Goal: Task Accomplishment & Management: Manage account settings

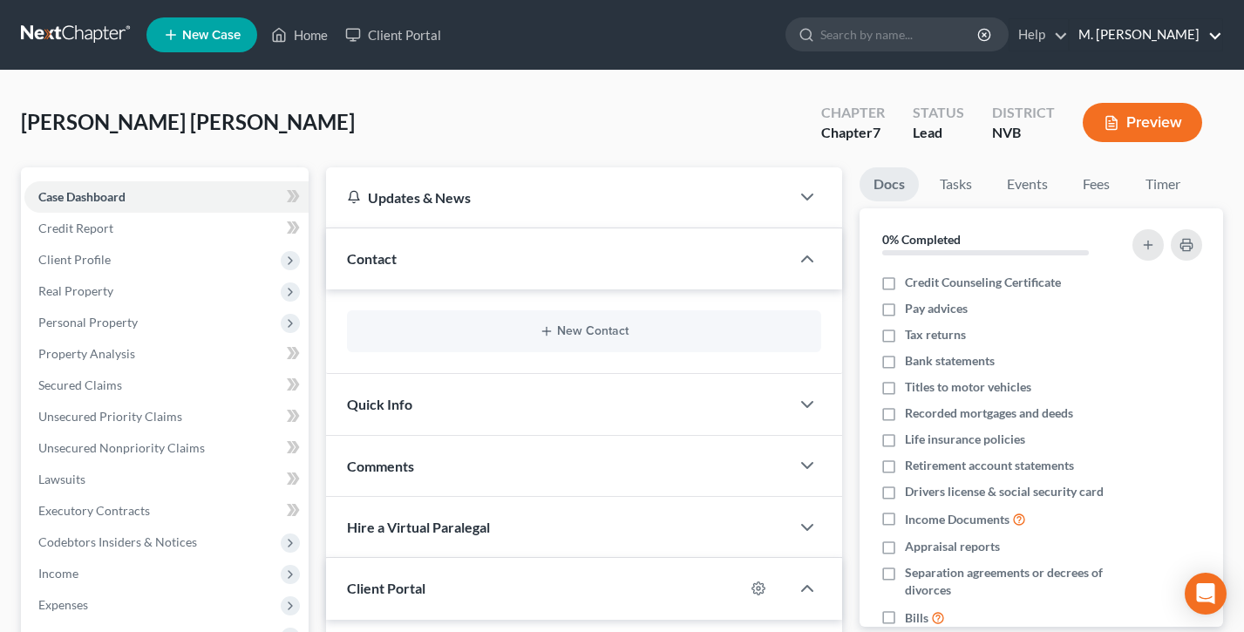
click at [1164, 38] on link "M. [PERSON_NAME]" at bounding box center [1145, 34] width 153 height 31
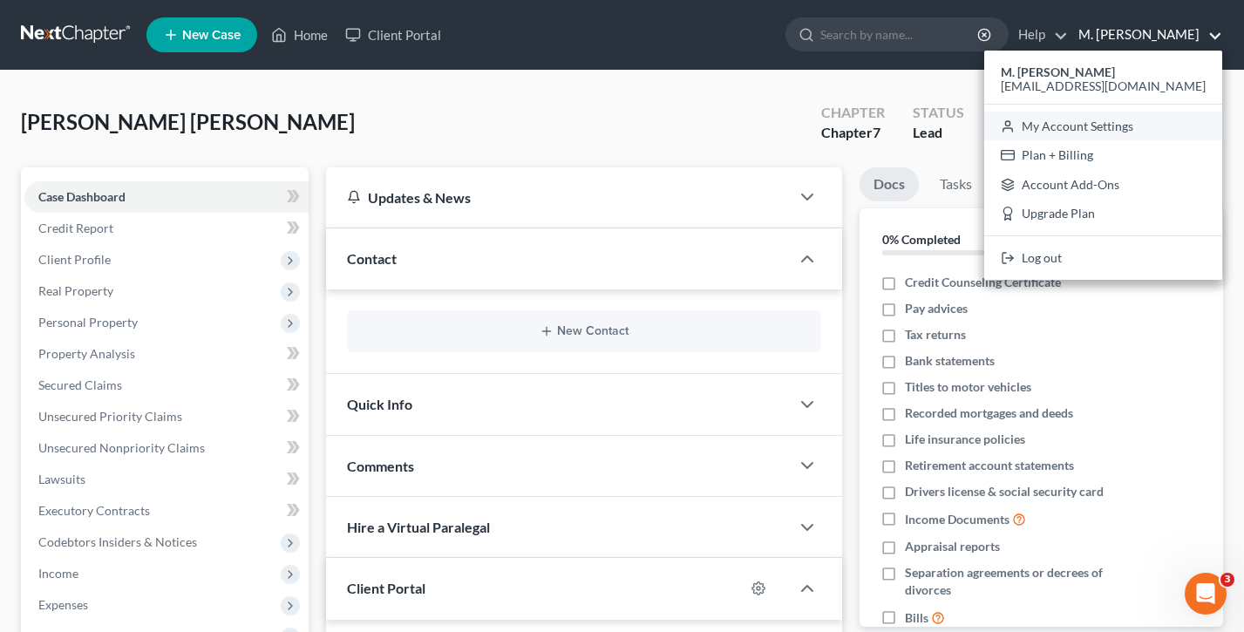
click at [1135, 123] on link "My Account Settings" at bounding box center [1103, 127] width 238 height 30
select select "29"
select select "31"
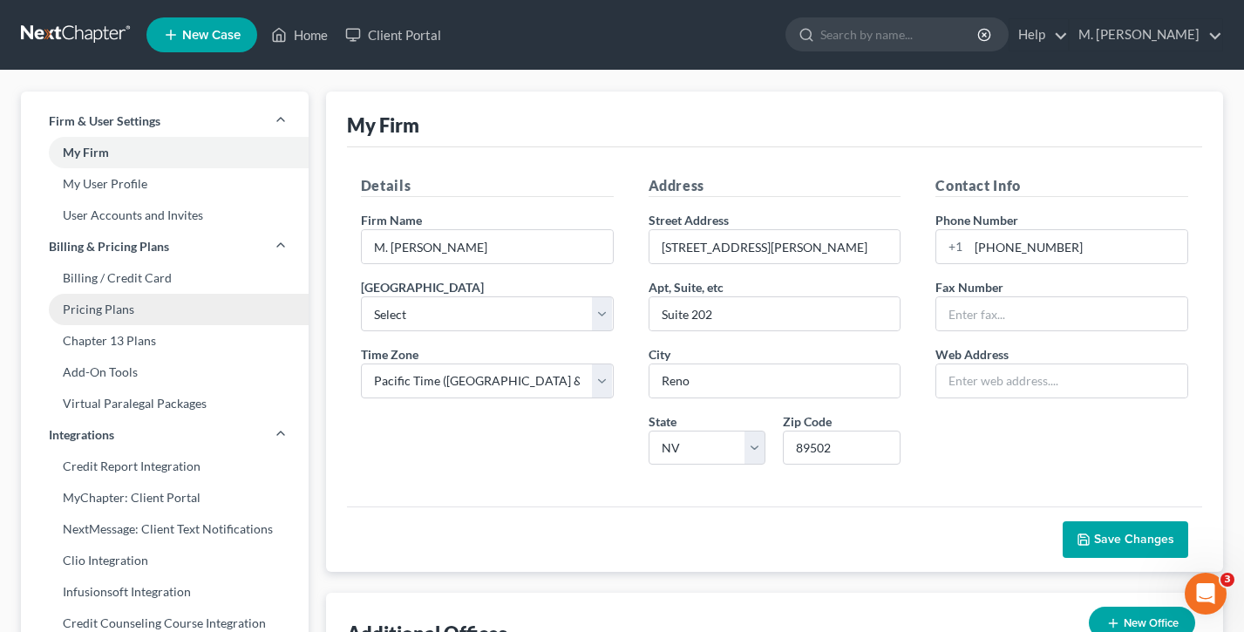
click at [143, 309] on link "Pricing Plans" at bounding box center [165, 309] width 288 height 31
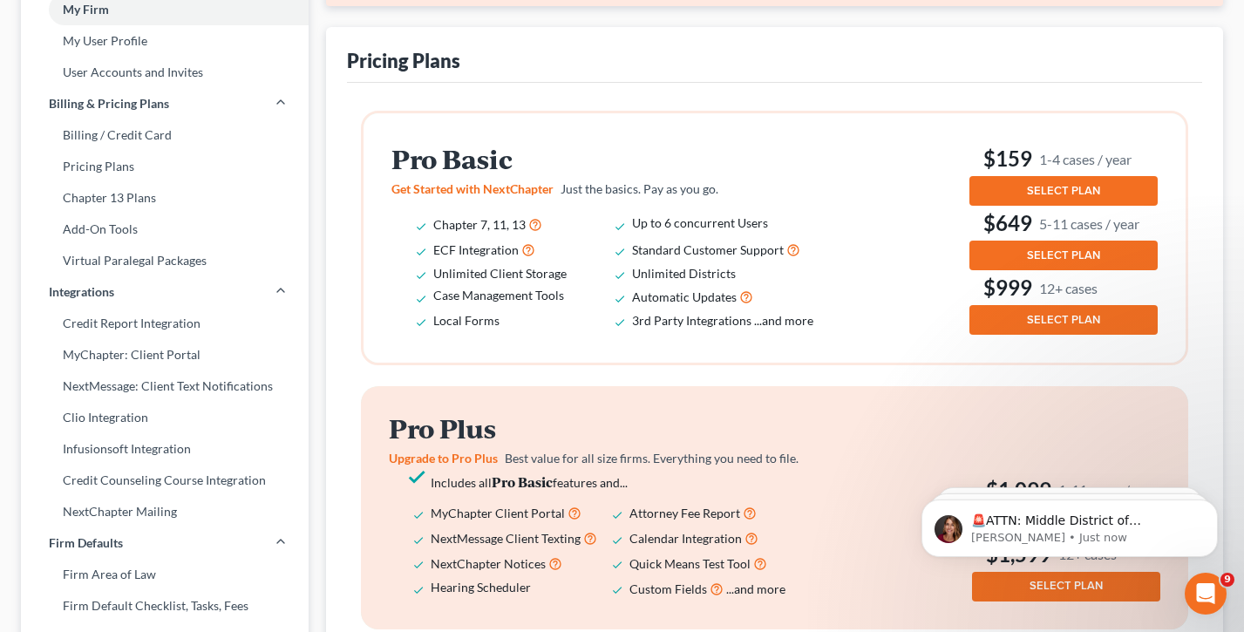
scroll to position [171, 0]
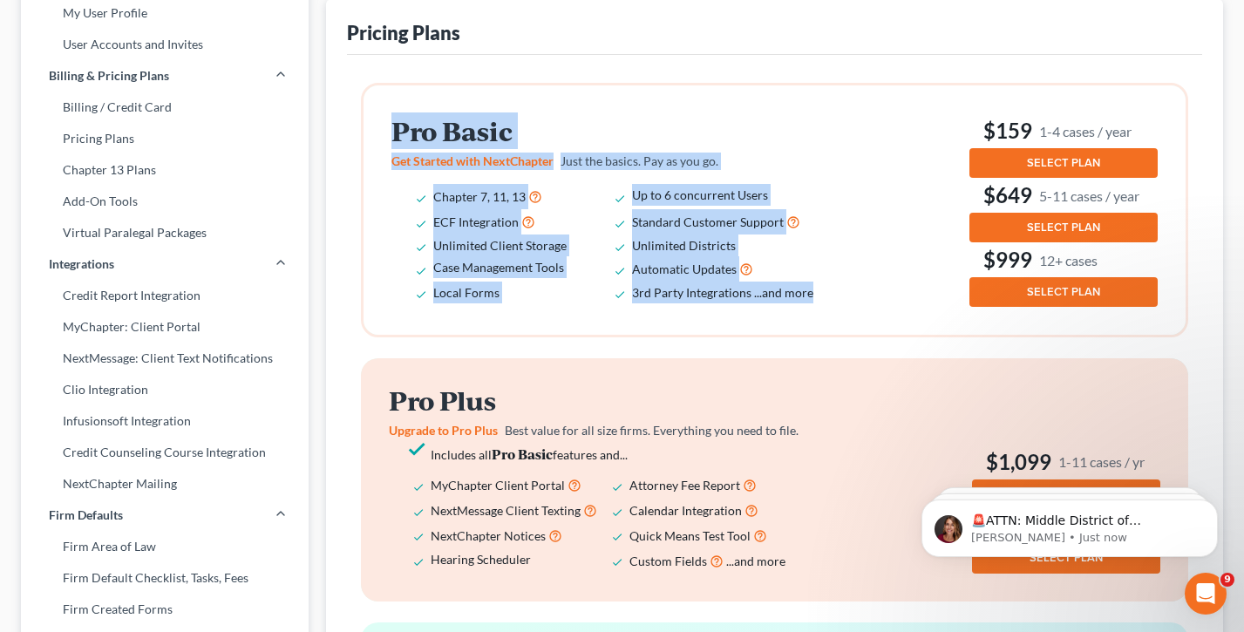
drag, startPoint x: 807, startPoint y: 295, endPoint x: 323, endPoint y: 133, distance: 510.1
click at [320, 134] on div "Request a Demo Test out features & get the best price for your firm! REQUEST A …" at bounding box center [774, 553] width 914 height 1264
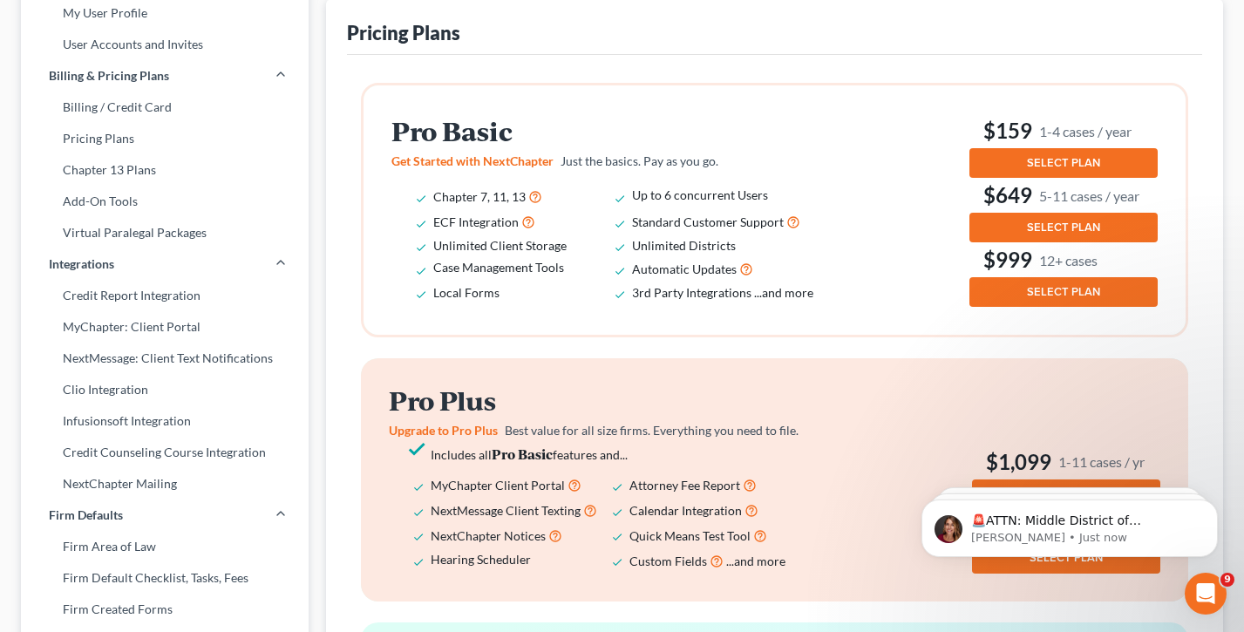
click at [497, 145] on h2 "Pro Basic" at bounding box center [614, 131] width 446 height 29
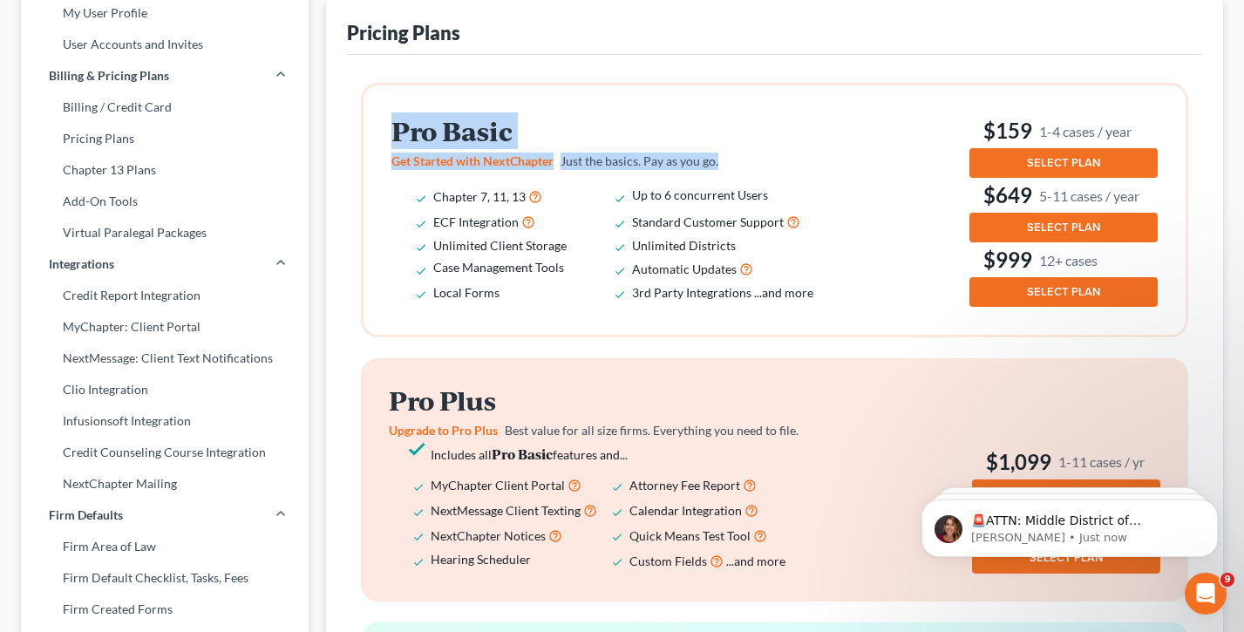
drag, startPoint x: 734, startPoint y: 158, endPoint x: 384, endPoint y: 125, distance: 351.0
click at [384, 125] on div "Pro Basic Get Started with NextChapter Just the basics. Pay as you go. Chapter …" at bounding box center [774, 209] width 822 height 249
drag, startPoint x: 393, startPoint y: 126, endPoint x: 749, endPoint y: 160, distance: 358.0
click at [749, 160] on div "Pro Basic Get Started with NextChapter Just the basics. Pay as you go. Chapter …" at bounding box center [617, 210] width 453 height 186
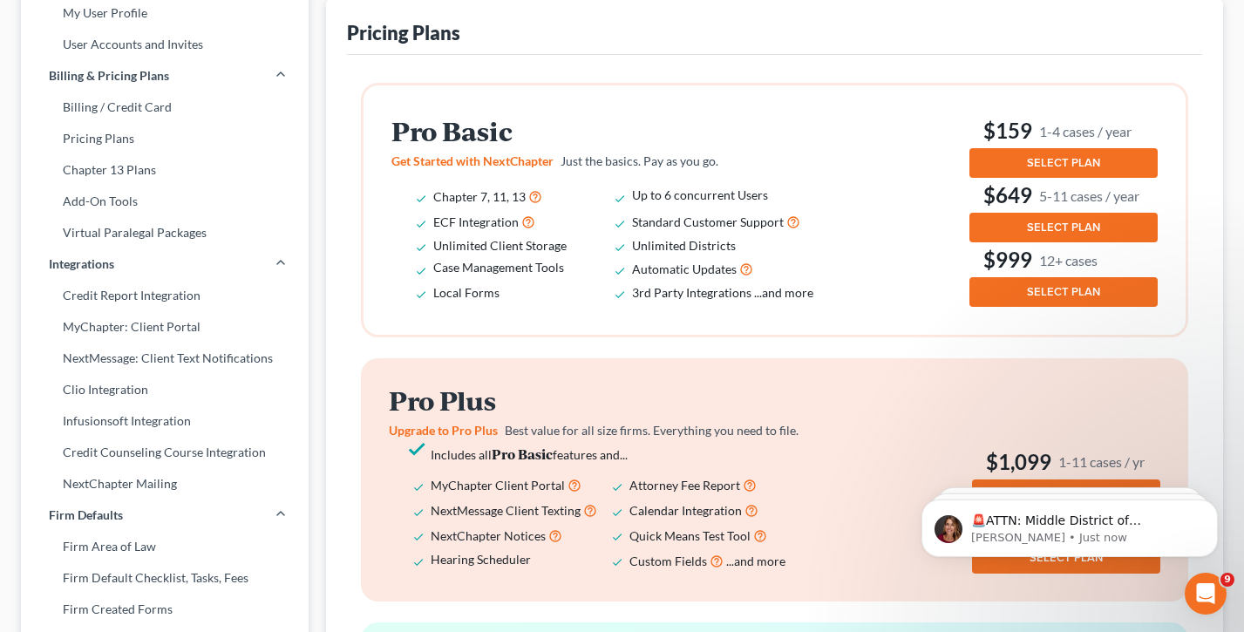
click at [749, 160] on p "Get Started with NextChapter Just the basics. Pay as you go." at bounding box center [614, 161] width 446 height 17
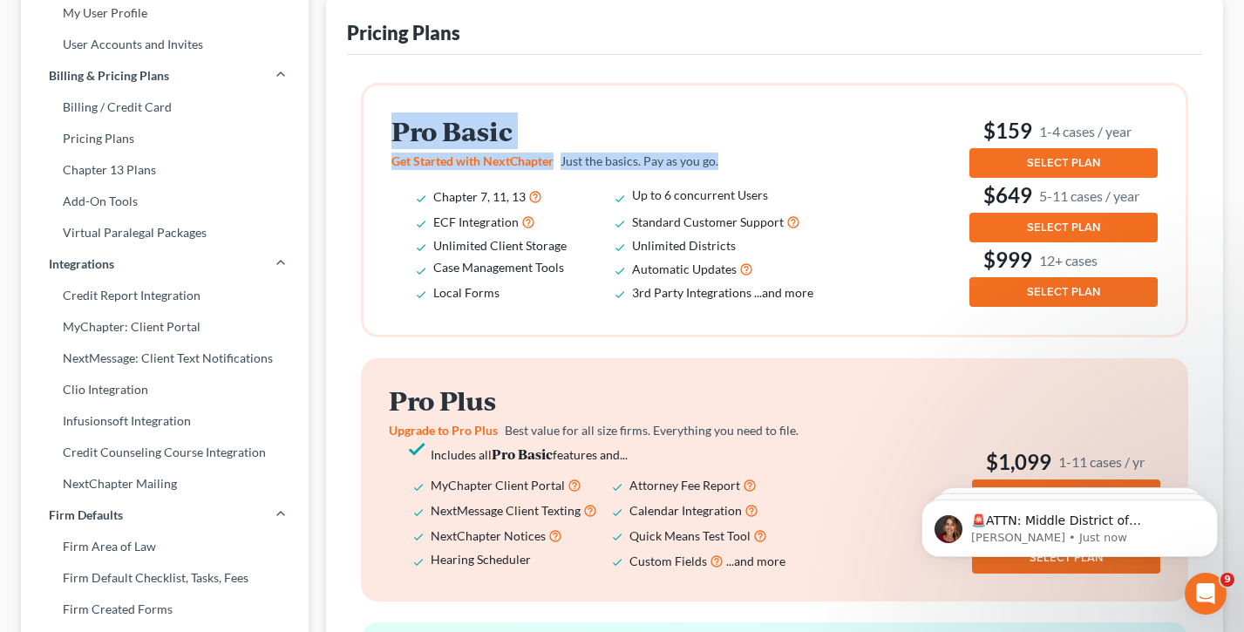
drag, startPoint x: 699, startPoint y: 162, endPoint x: 363, endPoint y: 122, distance: 337.9
click at [363, 122] on div "Pro Basic Get Started with NextChapter Just the basics. Pay as you go. Chapter …" at bounding box center [774, 209] width 822 height 249
drag, startPoint x: 468, startPoint y: 137, endPoint x: 779, endPoint y: 175, distance: 313.5
click at [779, 175] on div "Pro Basic Get Started with NextChapter Just the basics. Pay as you go. Chapter …" at bounding box center [617, 210] width 453 height 186
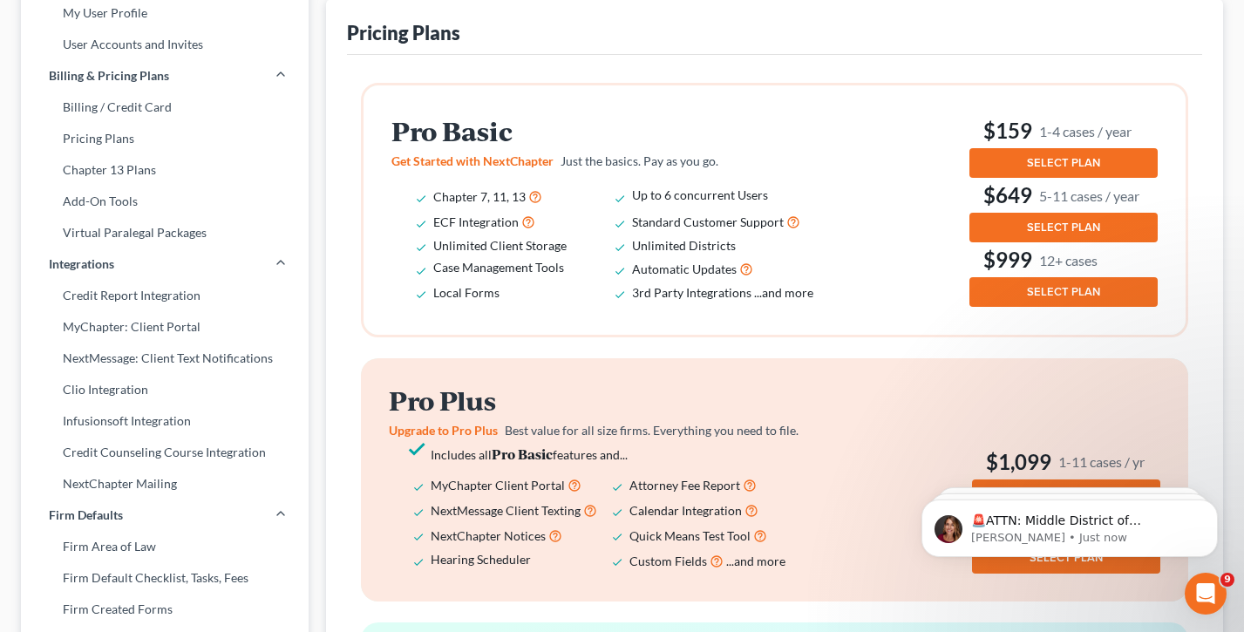
click at [779, 175] on div "Pro Basic Get Started with NextChapter Just the basics. Pay as you go. Chapter …" at bounding box center [617, 210] width 453 height 186
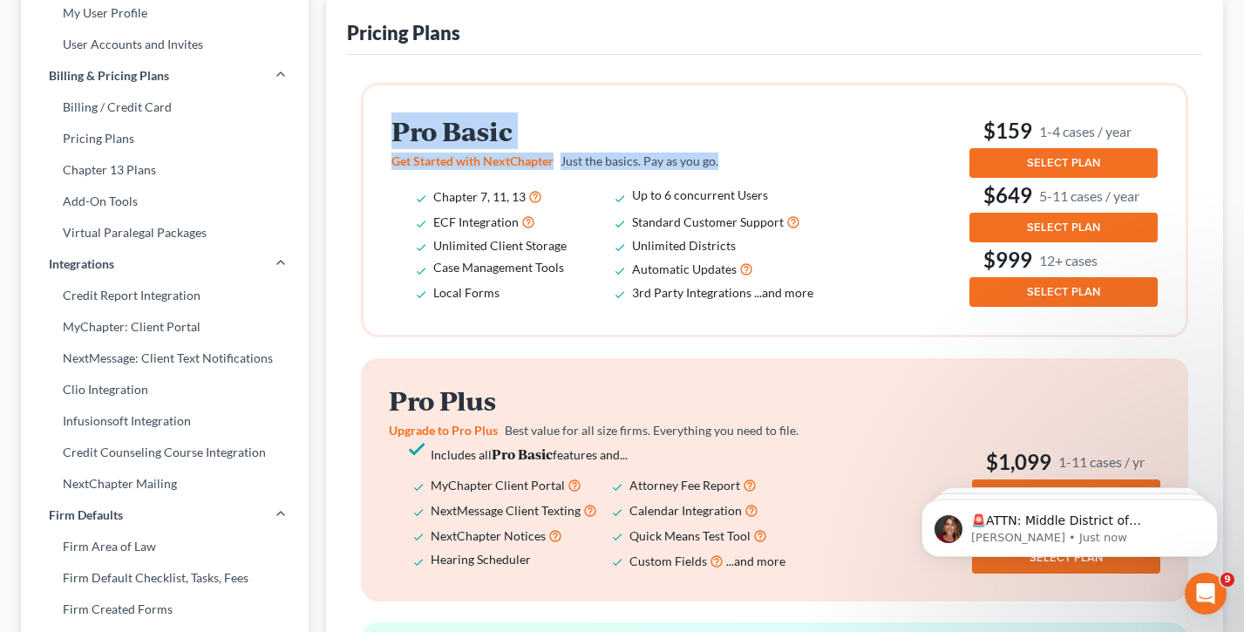
drag, startPoint x: 745, startPoint y: 167, endPoint x: 381, endPoint y: 124, distance: 366.9
click at [382, 125] on div "Pro Basic Get Started with NextChapter Just the basics. Pay as you go. Chapter …" at bounding box center [774, 209] width 822 height 249
click at [381, 124] on div "Pro Basic Get Started with NextChapter Just the basics. Pay as you go. Chapter …" at bounding box center [774, 209] width 822 height 249
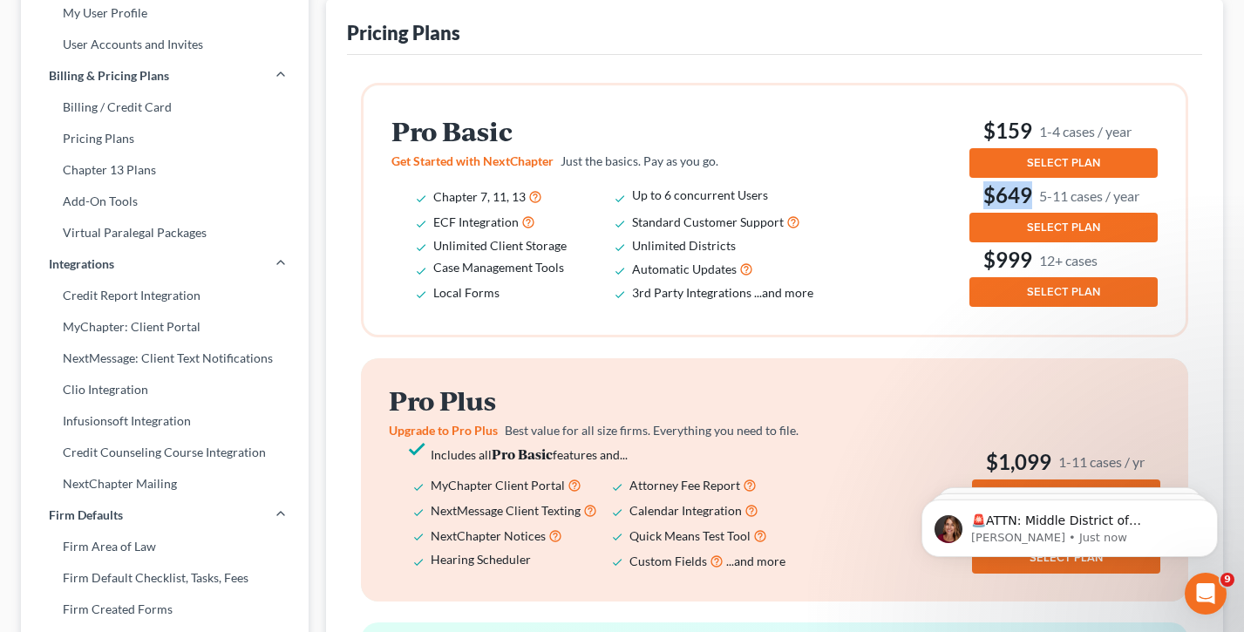
drag, startPoint x: 1139, startPoint y: 193, endPoint x: 972, endPoint y: 191, distance: 167.3
click at [972, 191] on h3 "$649 5-11 cases / year" at bounding box center [1063, 195] width 188 height 28
drag, startPoint x: 1156, startPoint y: 132, endPoint x: 949, endPoint y: 129, distance: 207.4
click at [949, 129] on div "Pro Basic Get Started with NextChapter Just the basics. Pay as you go. Chapter …" at bounding box center [774, 209] width 766 height 193
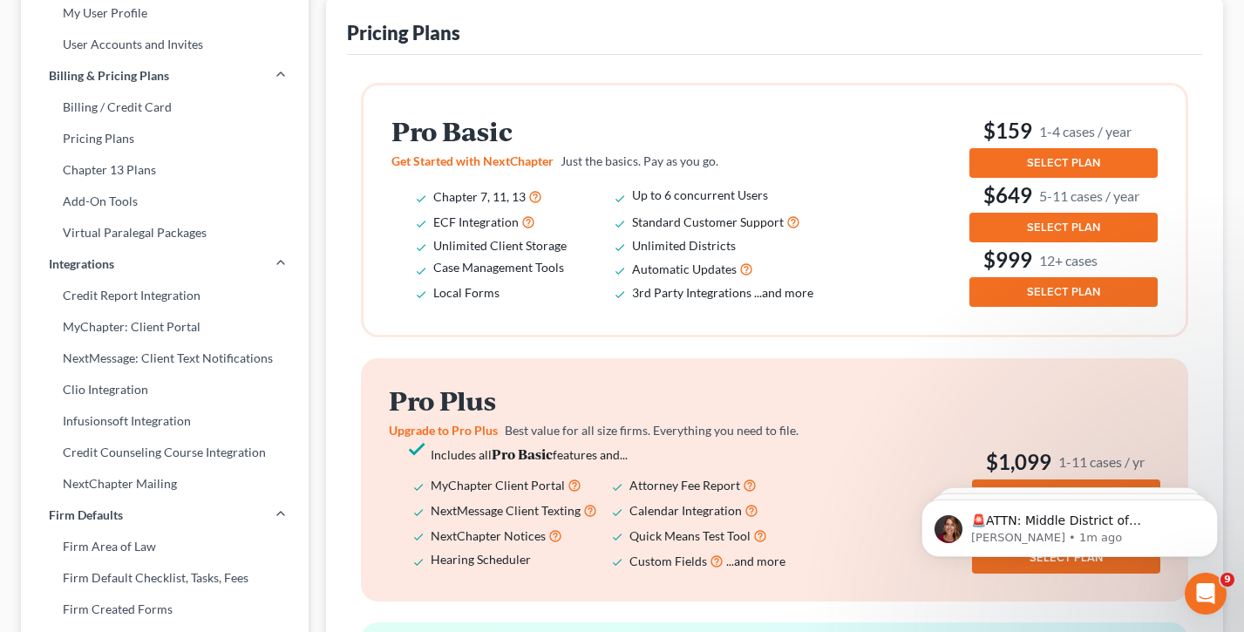
click at [948, 128] on div "Pro Basic Get Started with NextChapter Just the basics. Pay as you go. Chapter …" at bounding box center [774, 209] width 766 height 193
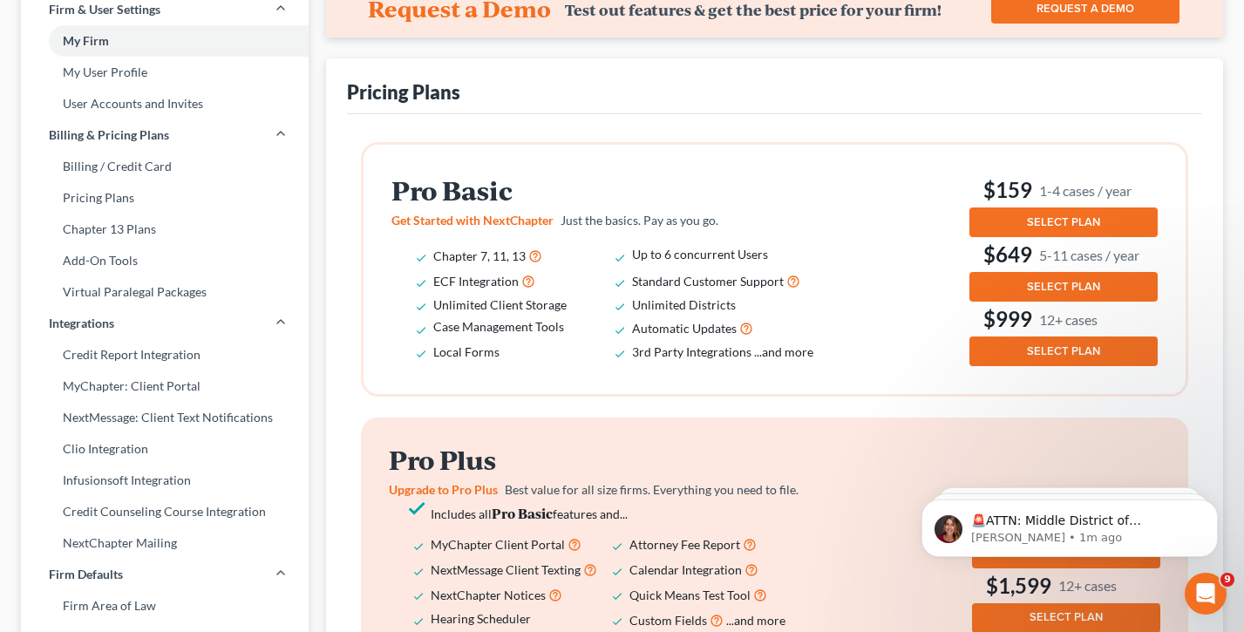
scroll to position [111, 0]
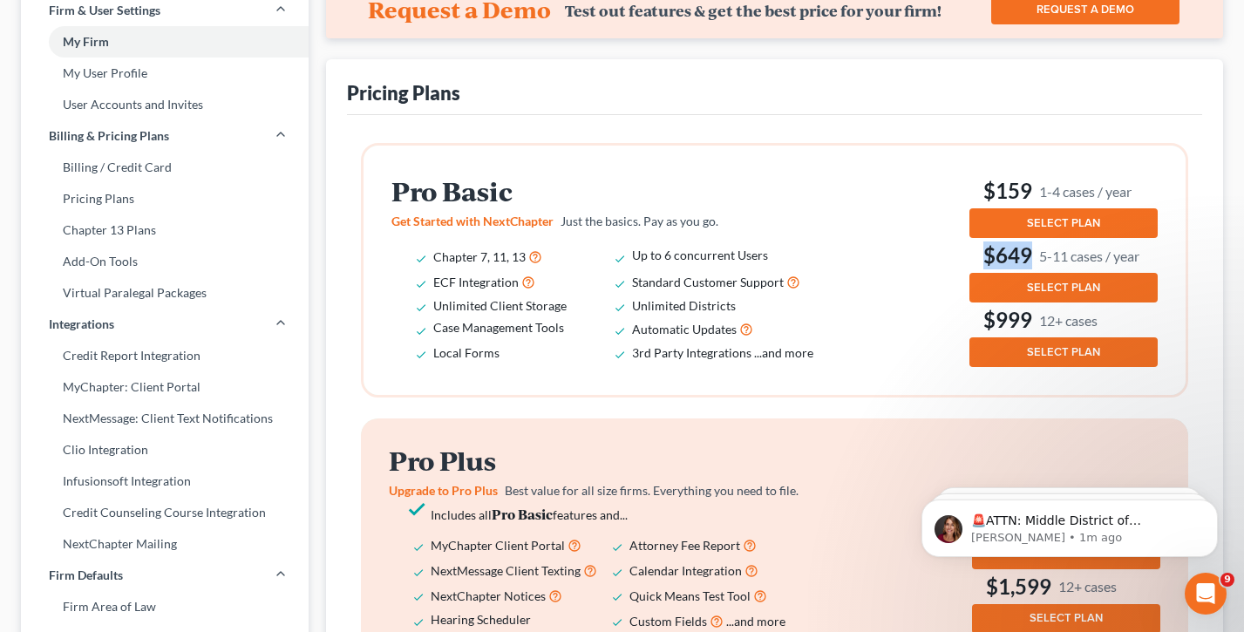
drag, startPoint x: 1136, startPoint y: 255, endPoint x: 979, endPoint y: 255, distance: 157.7
click at [979, 255] on h3 "$649 5-11 cases / year" at bounding box center [1063, 255] width 188 height 28
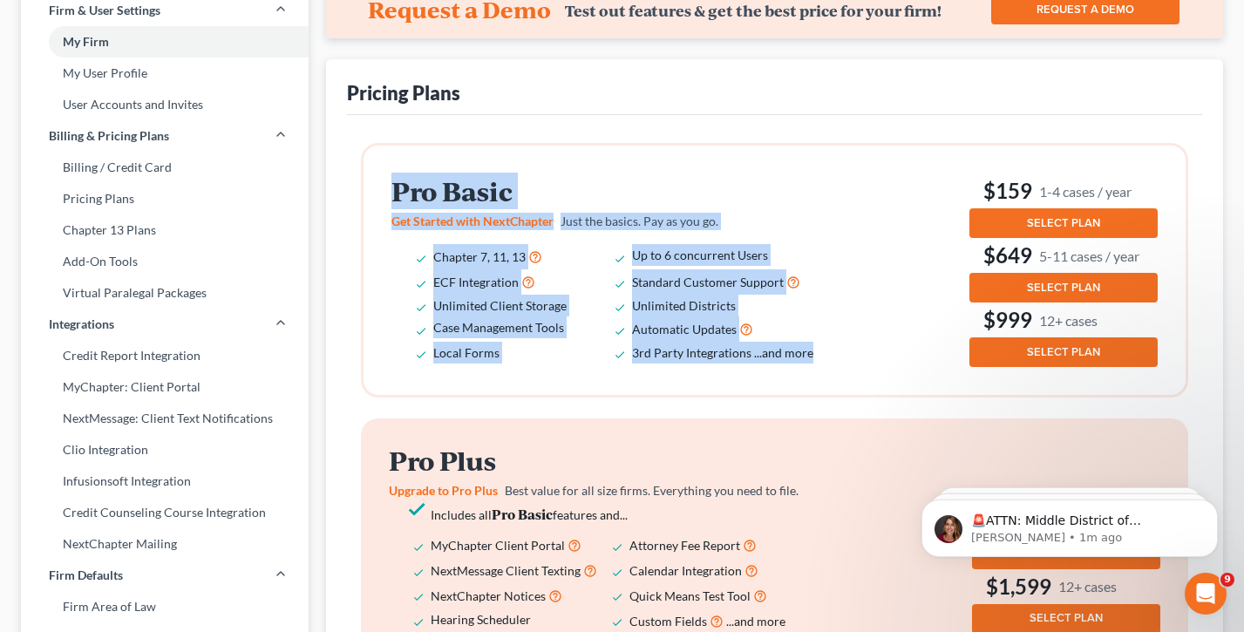
drag, startPoint x: 829, startPoint y: 357, endPoint x: 385, endPoint y: 189, distance: 474.4
click at [385, 189] on div "Pro Basic Get Started with NextChapter Just the basics. Pay as you go. Chapter …" at bounding box center [774, 270] width 822 height 249
click at [622, 193] on h2 "Pro Basic" at bounding box center [614, 191] width 446 height 29
drag, startPoint x: 834, startPoint y: 359, endPoint x: 412, endPoint y: 194, distance: 452.8
click at [412, 194] on div "Pro Basic Get Started with NextChapter Just the basics. Pay as you go. Chapter …" at bounding box center [617, 270] width 453 height 186
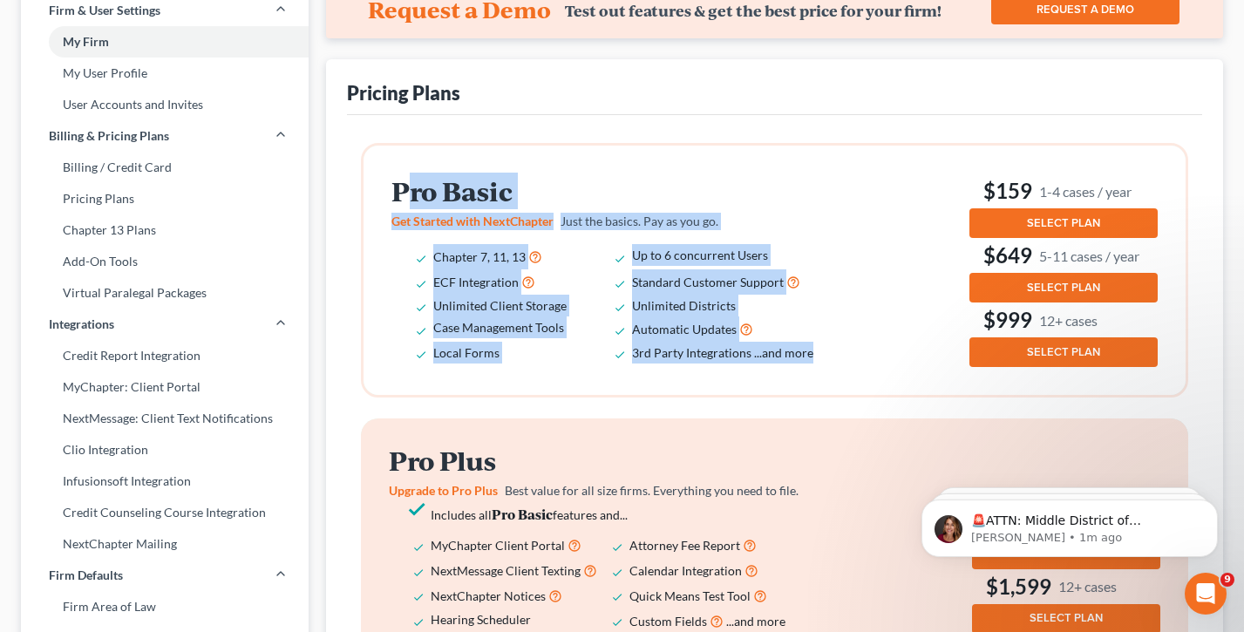
click at [559, 181] on h2 "Pro Basic" at bounding box center [614, 191] width 446 height 29
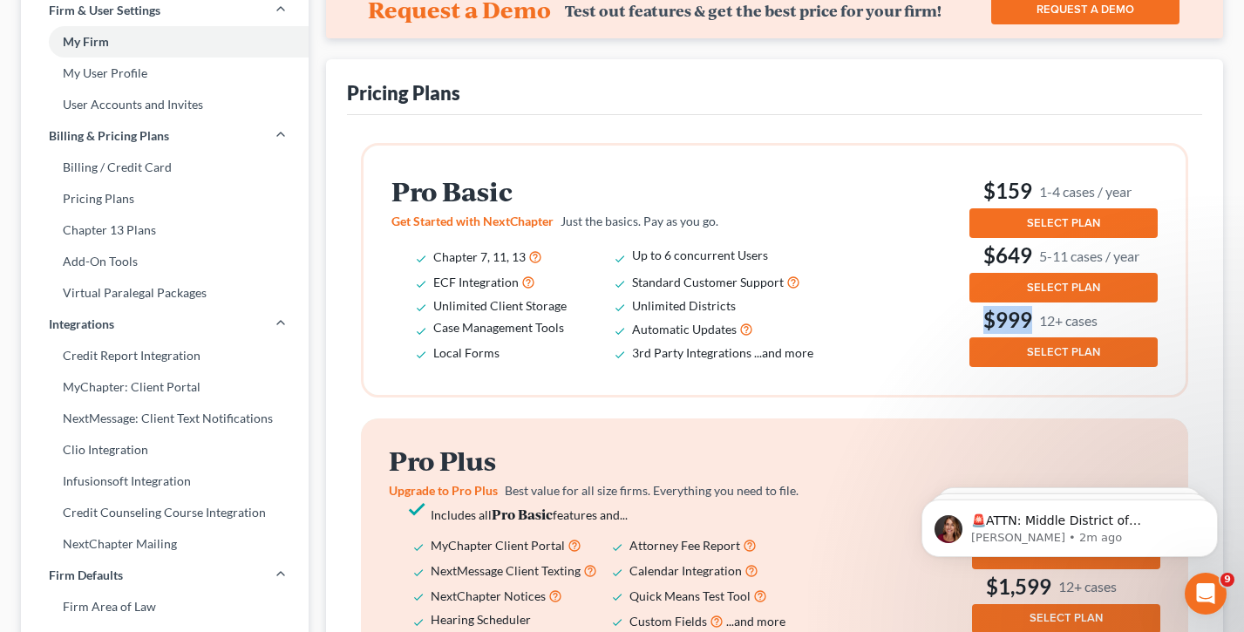
drag, startPoint x: 1128, startPoint y: 320, endPoint x: 948, endPoint y: 315, distance: 179.6
click at [948, 315] on div "Pro Basic Get Started with NextChapter Just the basics. Pay as you go. Chapter …" at bounding box center [774, 269] width 766 height 193
click at [947, 315] on div "Pro Basic Get Started with NextChapter Just the basics. Pay as you go. Chapter …" at bounding box center [774, 269] width 766 height 193
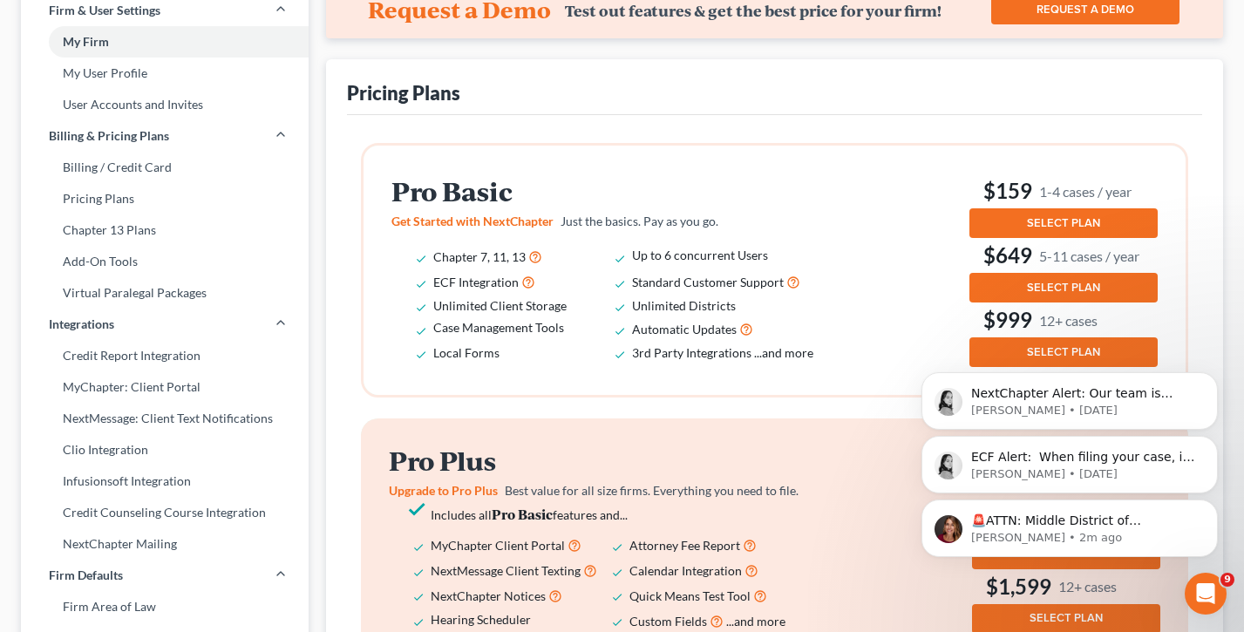
drag, startPoint x: 1213, startPoint y: 379, endPoint x: 1213, endPoint y: 321, distance: 58.4
click at [1213, 378] on icon "Dismiss notification" at bounding box center [1212, 377] width 5 height 5
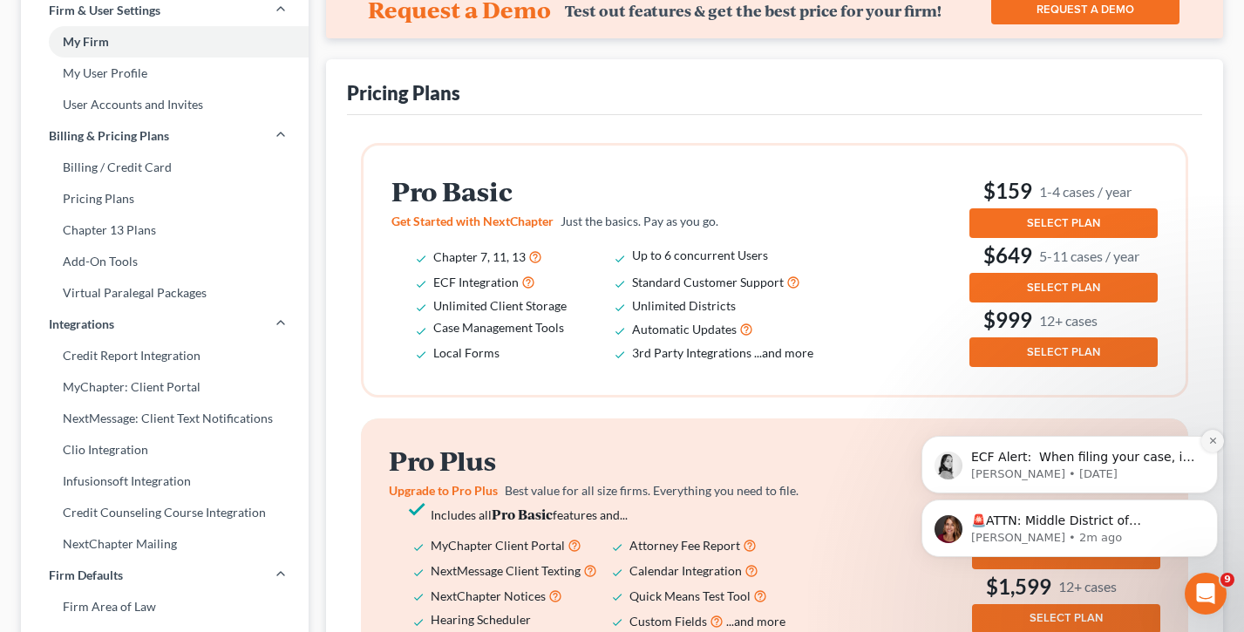
click at [1208, 439] on icon "Dismiss notification" at bounding box center [1213, 441] width 10 height 10
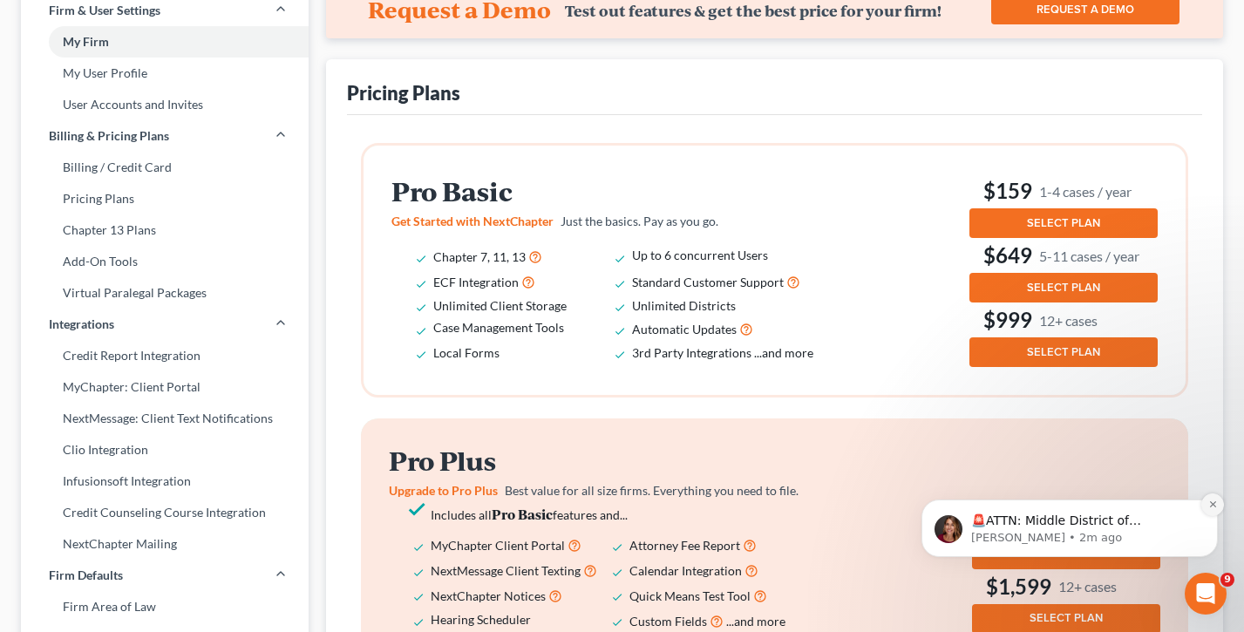
click at [1208, 505] on icon "Dismiss notification" at bounding box center [1213, 504] width 10 height 10
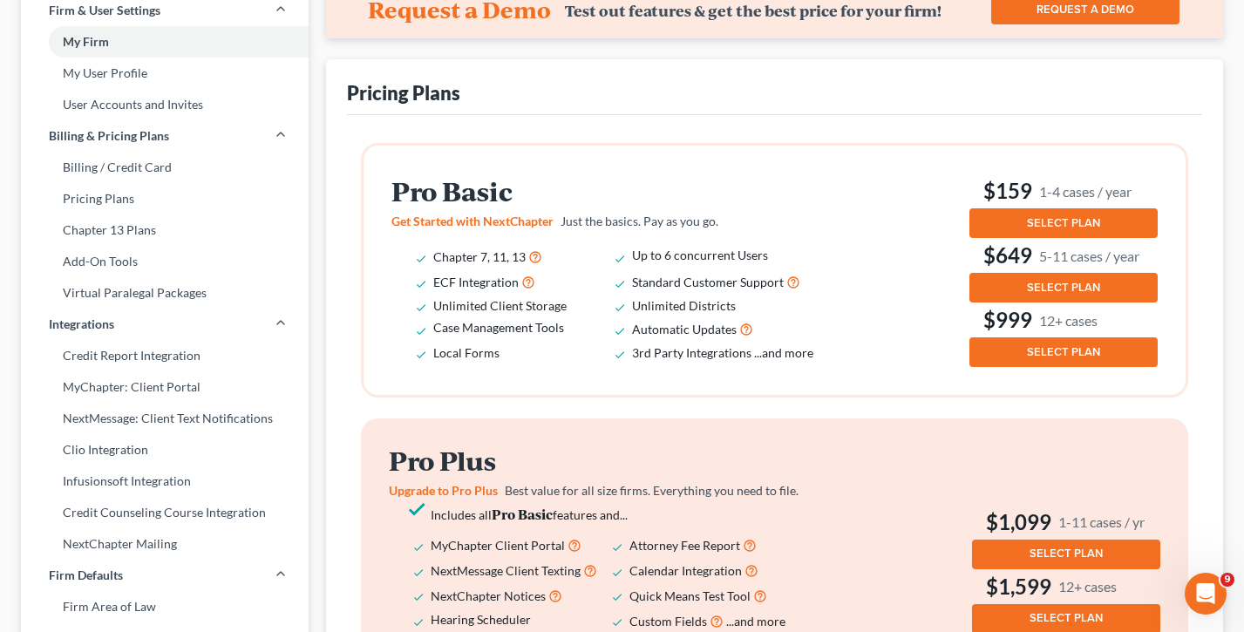
scroll to position [0, 0]
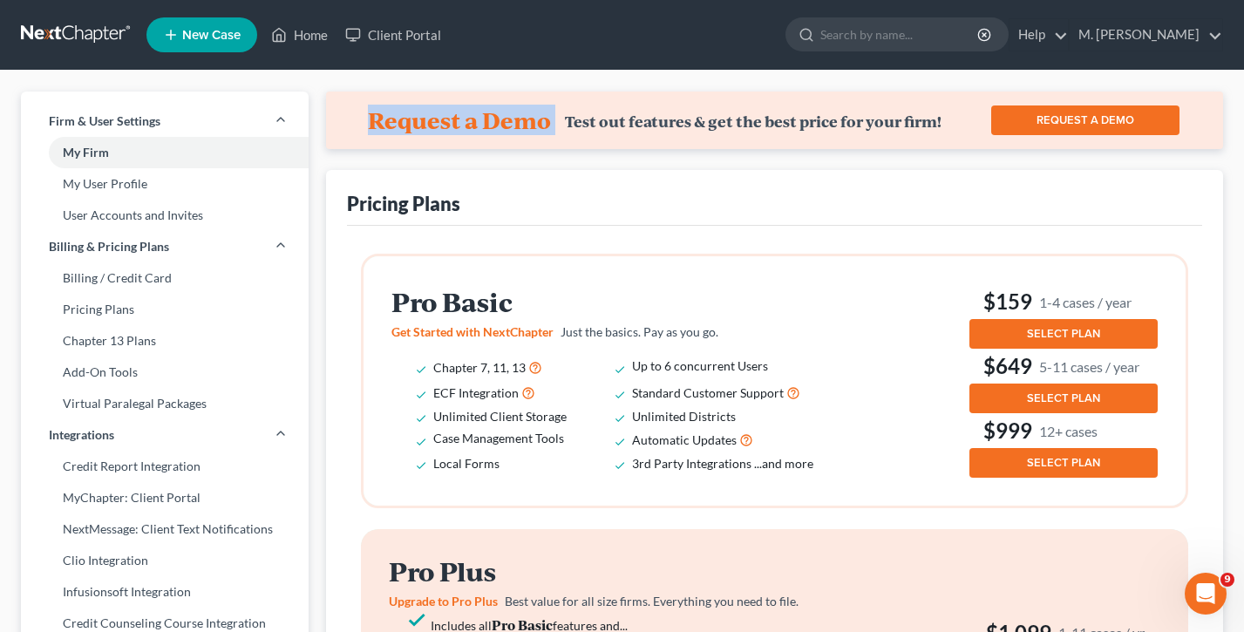
drag, startPoint x: 562, startPoint y: 122, endPoint x: 347, endPoint y: 121, distance: 215.2
click at [347, 121] on div "Request a Demo Test out features & get the best price for your firm! REQUEST A …" at bounding box center [774, 121] width 897 height 58
click at [1126, 33] on link "M. [PERSON_NAME]" at bounding box center [1145, 34] width 153 height 31
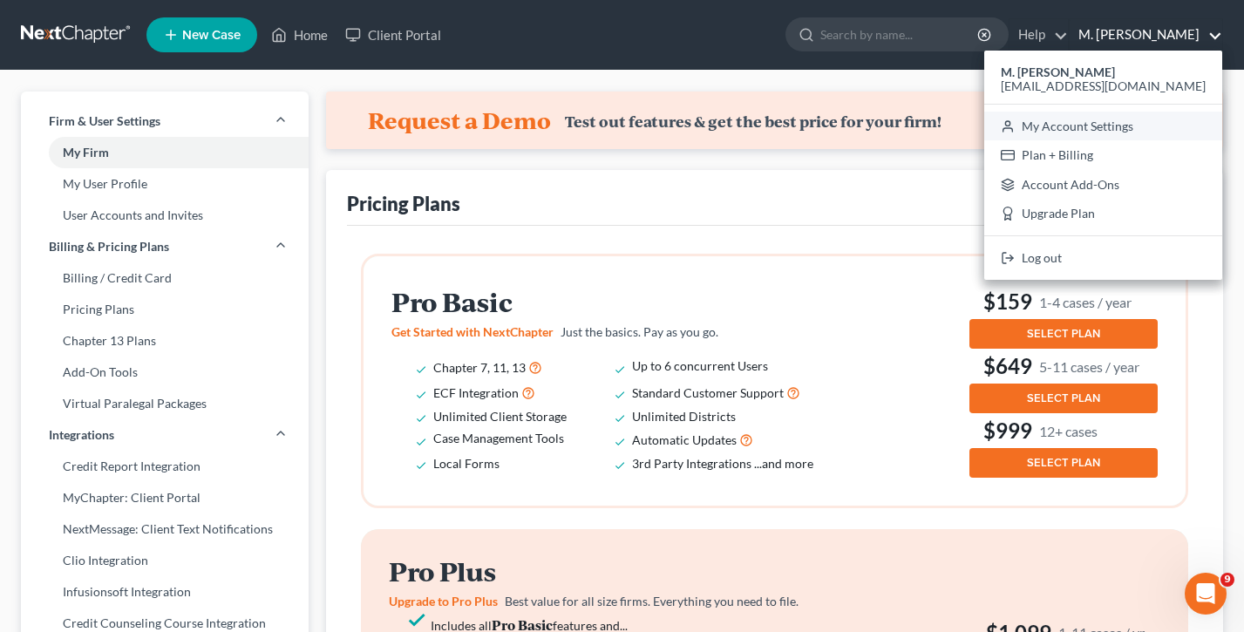
click at [1116, 125] on link "My Account Settings" at bounding box center [1103, 127] width 238 height 30
select select "49"
select select "29"
select select "31"
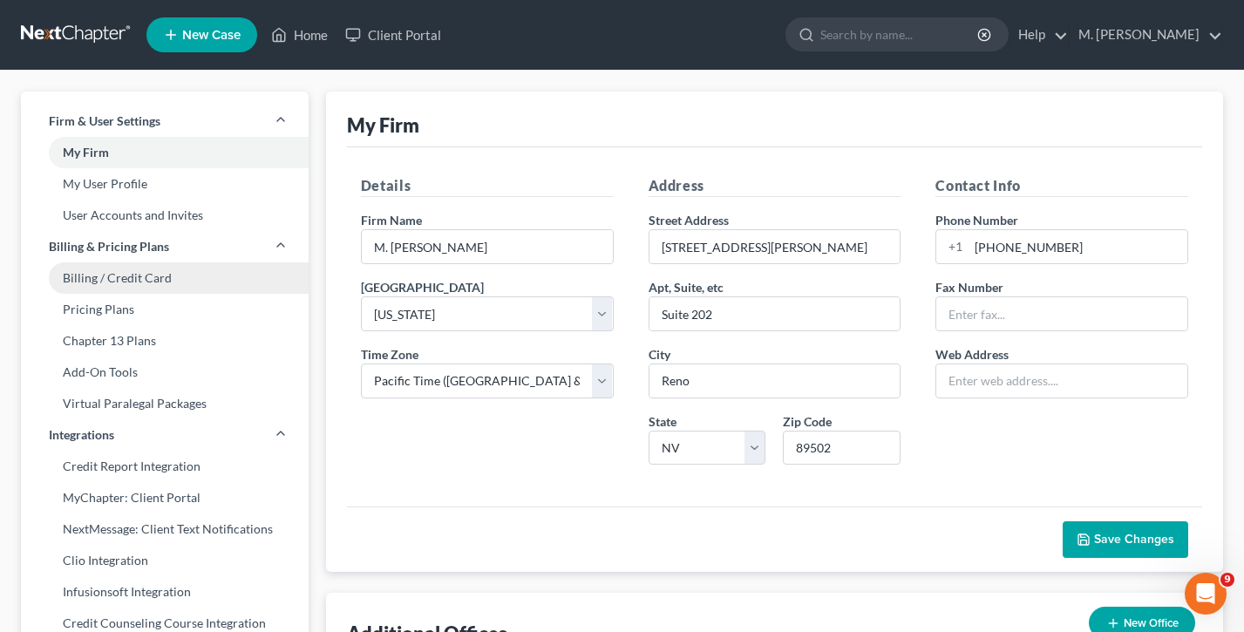
click at [122, 271] on link "Billing / Credit Card" at bounding box center [165, 277] width 288 height 31
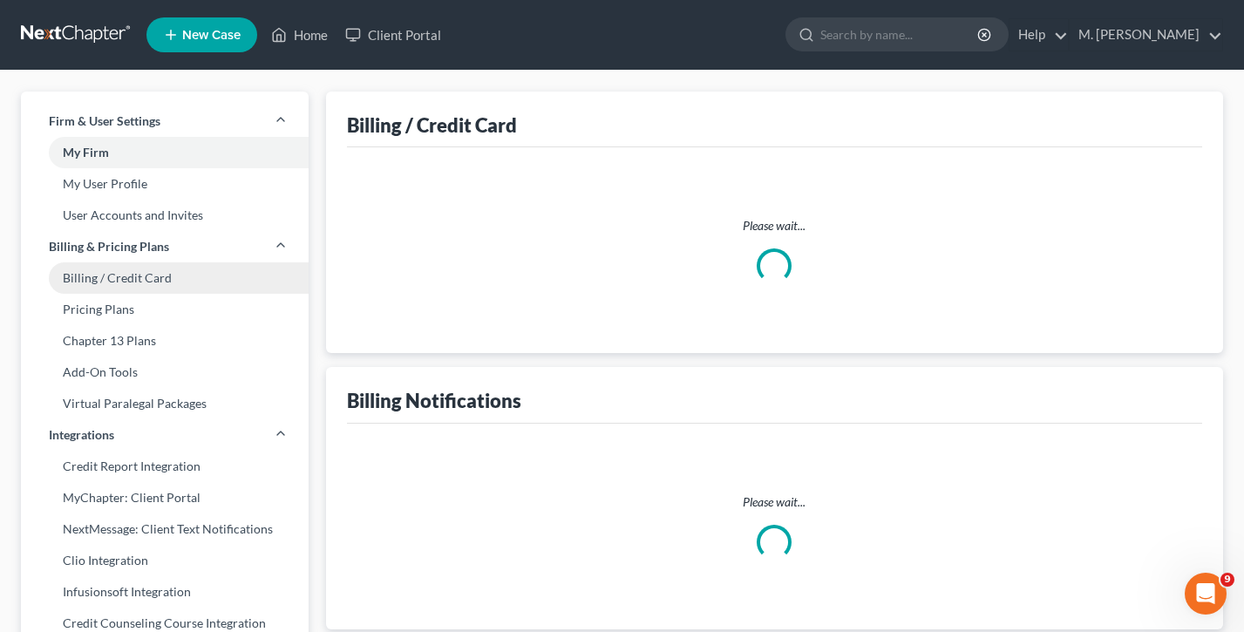
select select "31"
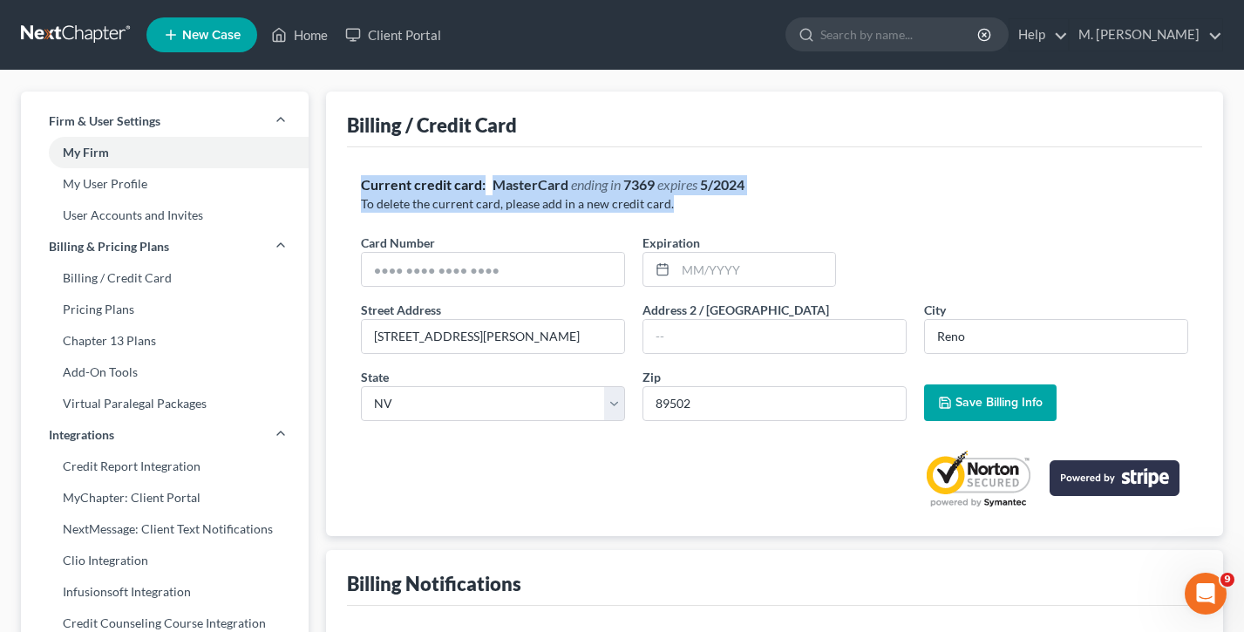
drag, startPoint x: 678, startPoint y: 204, endPoint x: 343, endPoint y: 176, distance: 335.8
click at [343, 176] on div "Billing / Credit Card Current credit card: MasterCard ending in 7369 expires 5/…" at bounding box center [774, 314] width 897 height 444
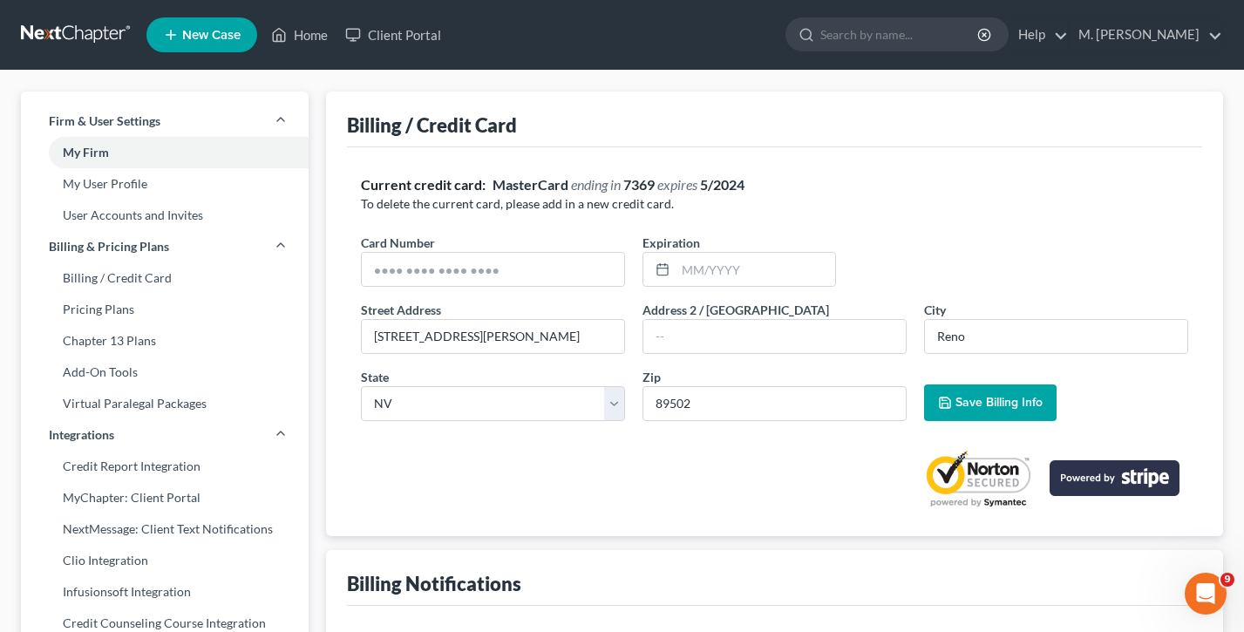
click at [343, 176] on div "Billing / Credit Card Current credit card: MasterCard ending in 7369 expires 5/…" at bounding box center [774, 314] width 897 height 444
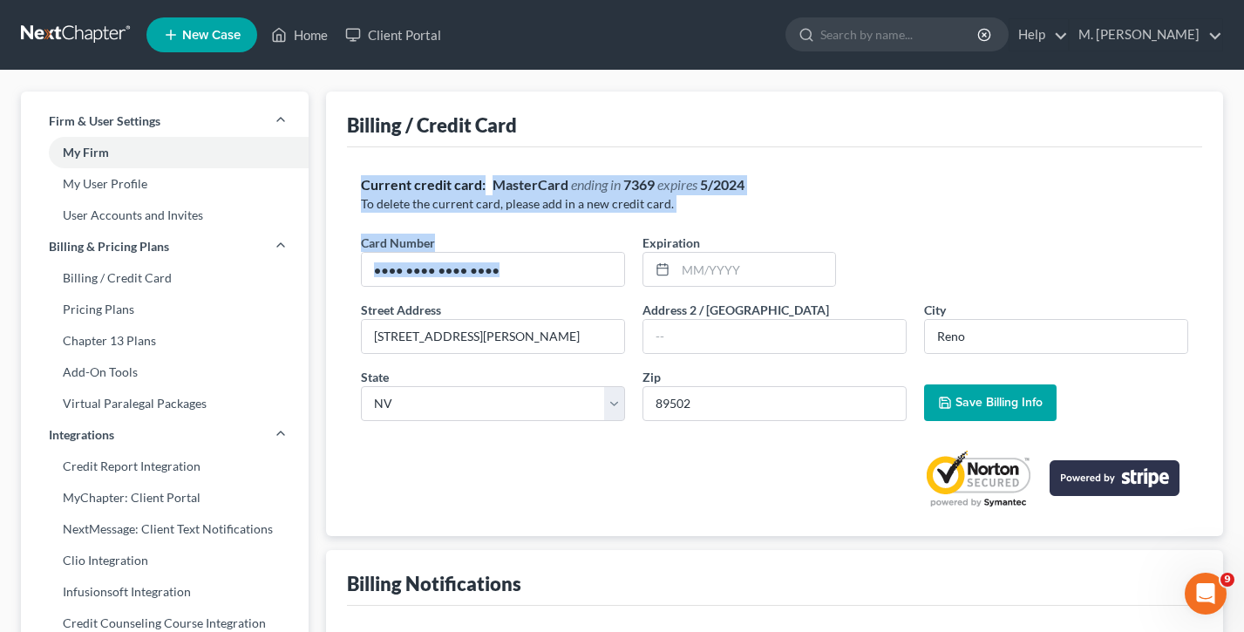
drag, startPoint x: 708, startPoint y: 222, endPoint x: 352, endPoint y: 167, distance: 359.8
click at [352, 167] on div "Current credit card: MasterCard ending in 7369 expires 5/2024 To delete the cur…" at bounding box center [774, 341] width 855 height 388
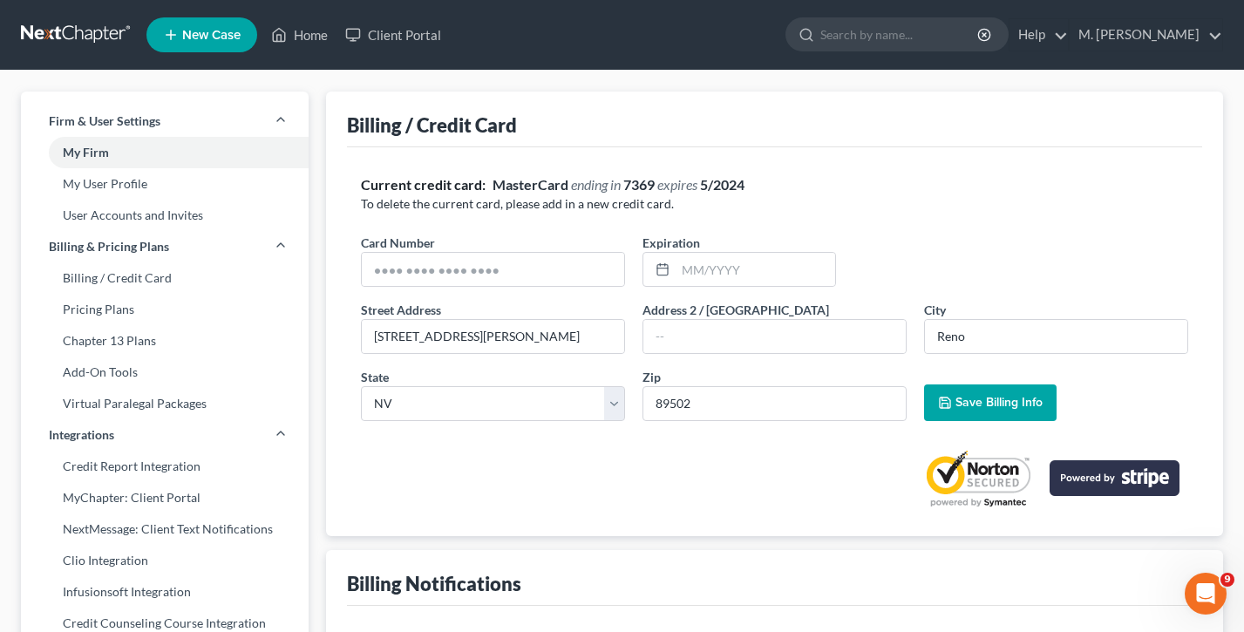
click at [352, 167] on div "Current credit card: MasterCard ending in 7369 expires 5/2024 To delete the cur…" at bounding box center [774, 341] width 855 height 388
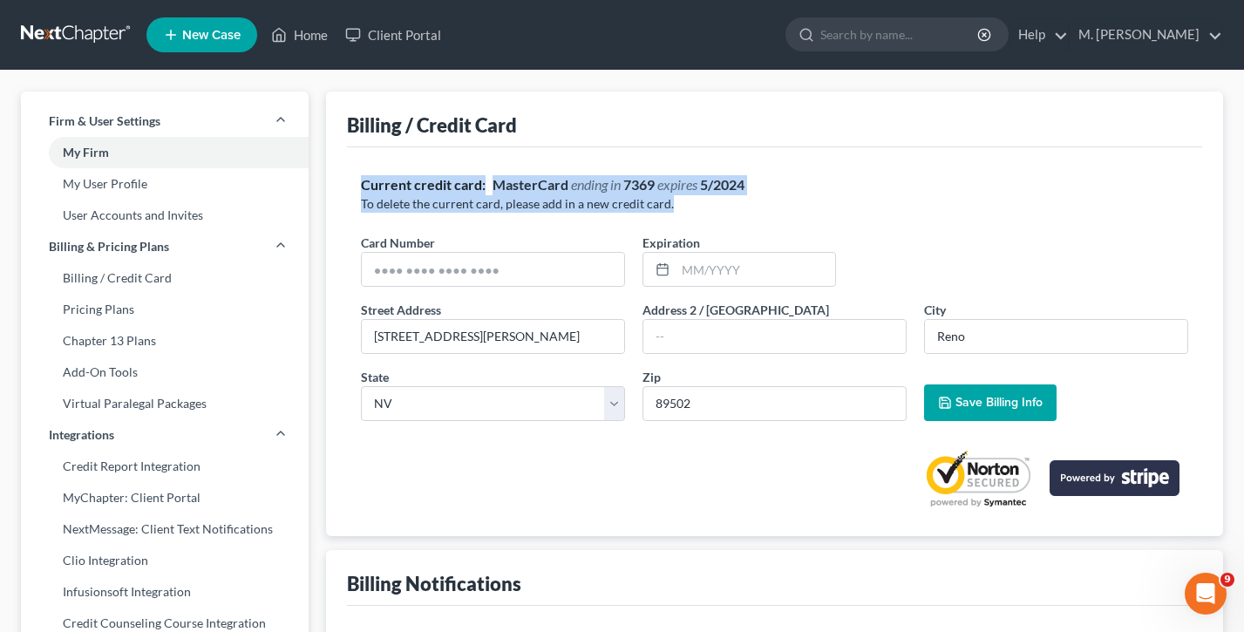
drag, startPoint x: 662, startPoint y: 207, endPoint x: 339, endPoint y: 176, distance: 324.7
click at [339, 176] on div "Billing / Credit Card Current credit card: MasterCard ending in 7369 expires 5/…" at bounding box center [774, 314] width 897 height 444
click at [92, 312] on link "Pricing Plans" at bounding box center [165, 309] width 288 height 31
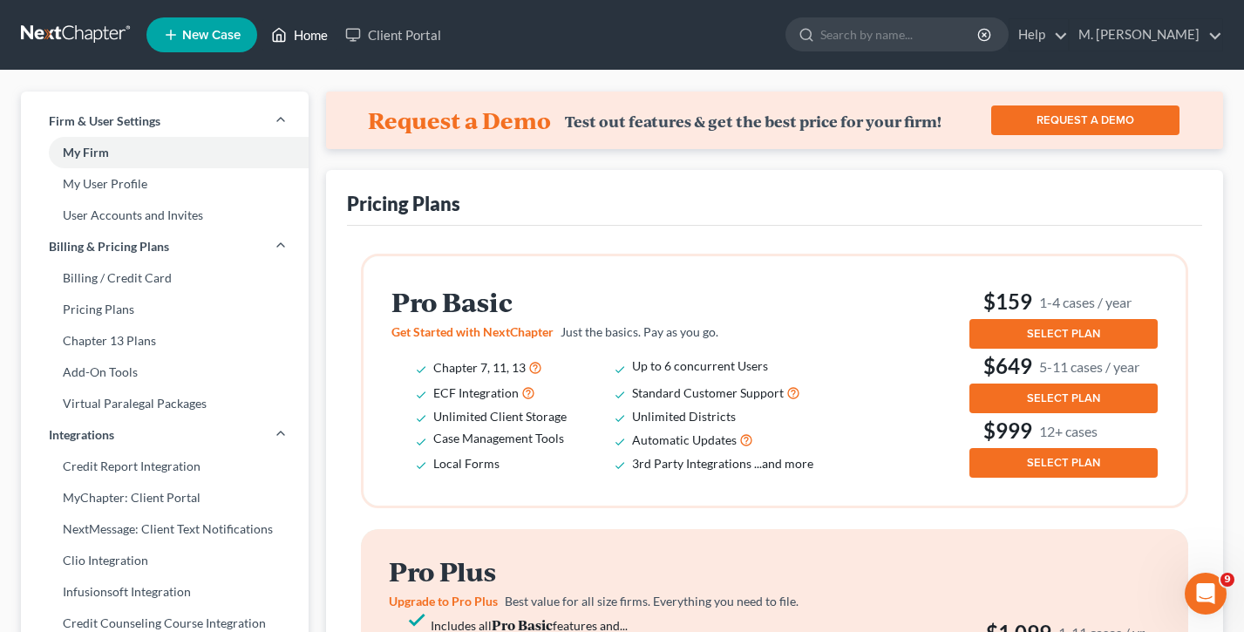
click at [302, 37] on link "Home" at bounding box center [299, 34] width 74 height 31
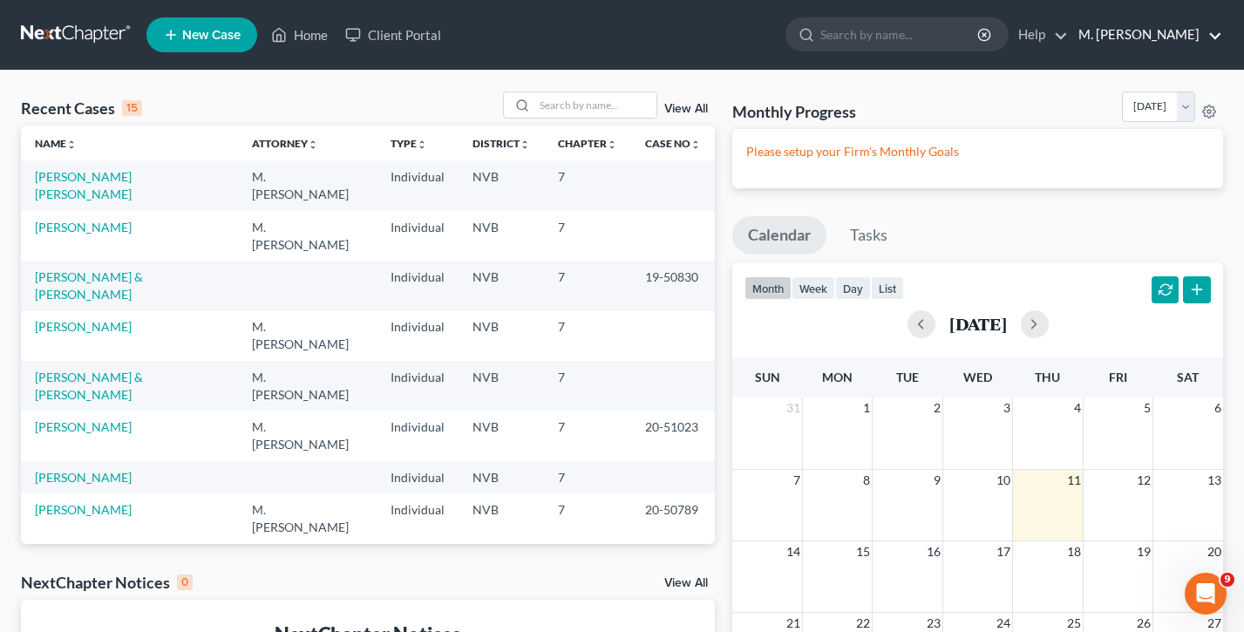
click at [1155, 28] on link "M. [PERSON_NAME]" at bounding box center [1145, 34] width 153 height 31
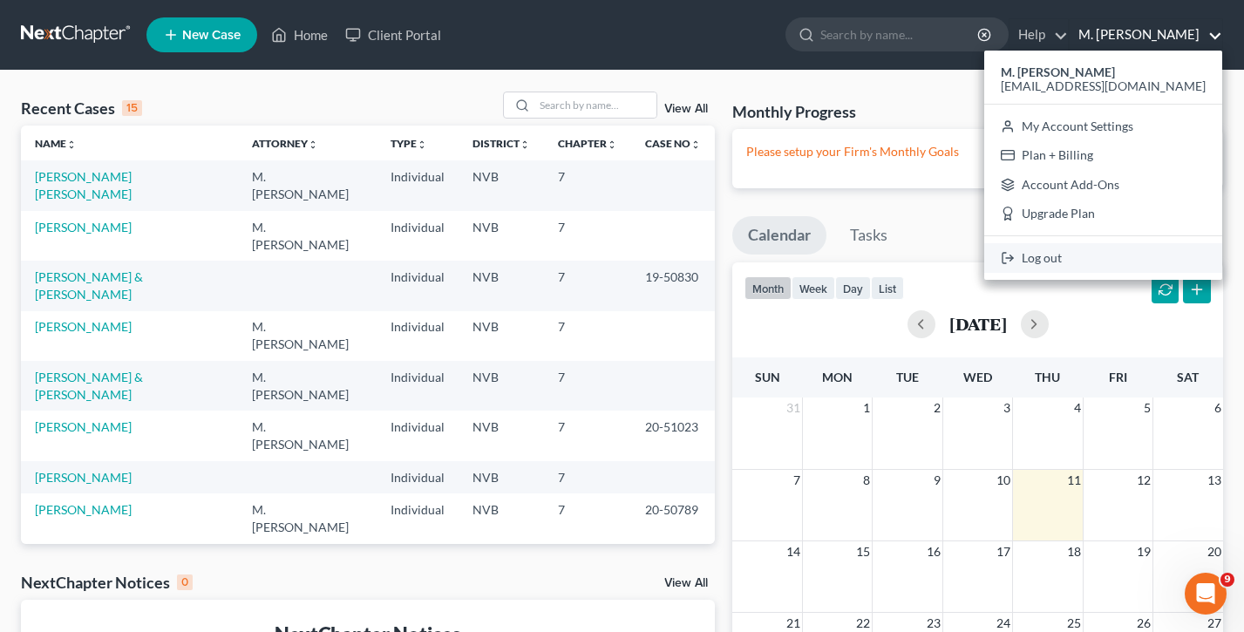
click at [1111, 255] on link "Log out" at bounding box center [1103, 258] width 238 height 30
